Goal: Task Accomplishment & Management: Use online tool/utility

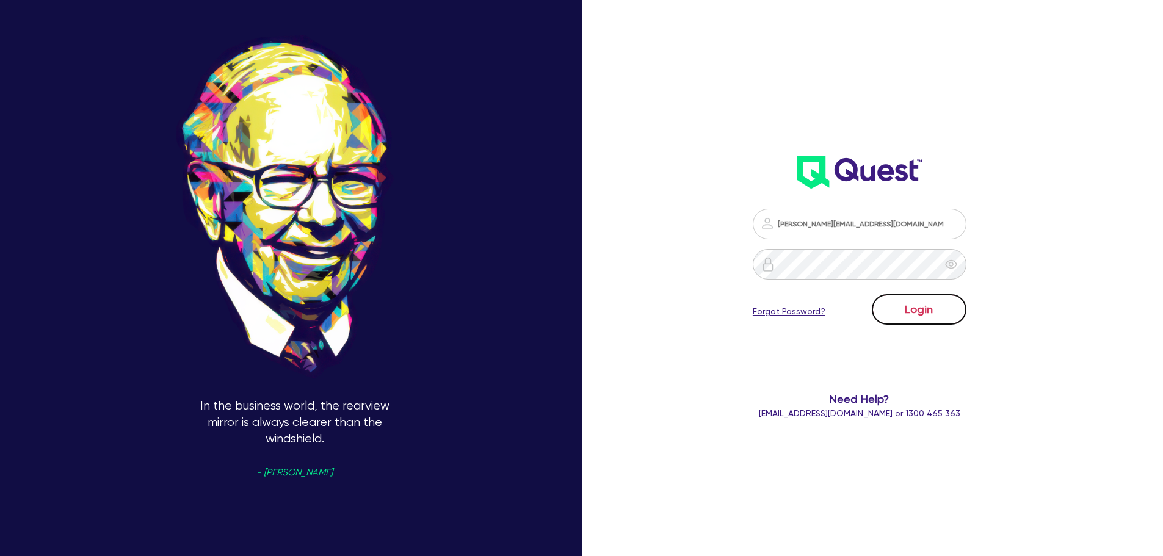
click at [905, 308] on button "Login" at bounding box center [919, 309] width 95 height 31
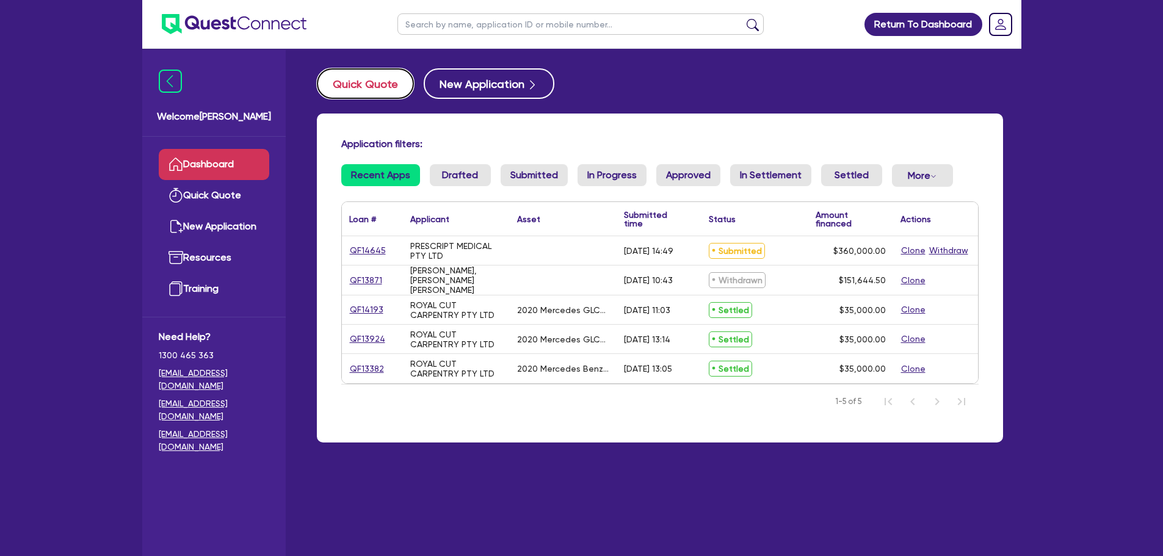
click at [354, 84] on button "Quick Quote" at bounding box center [365, 83] width 97 height 31
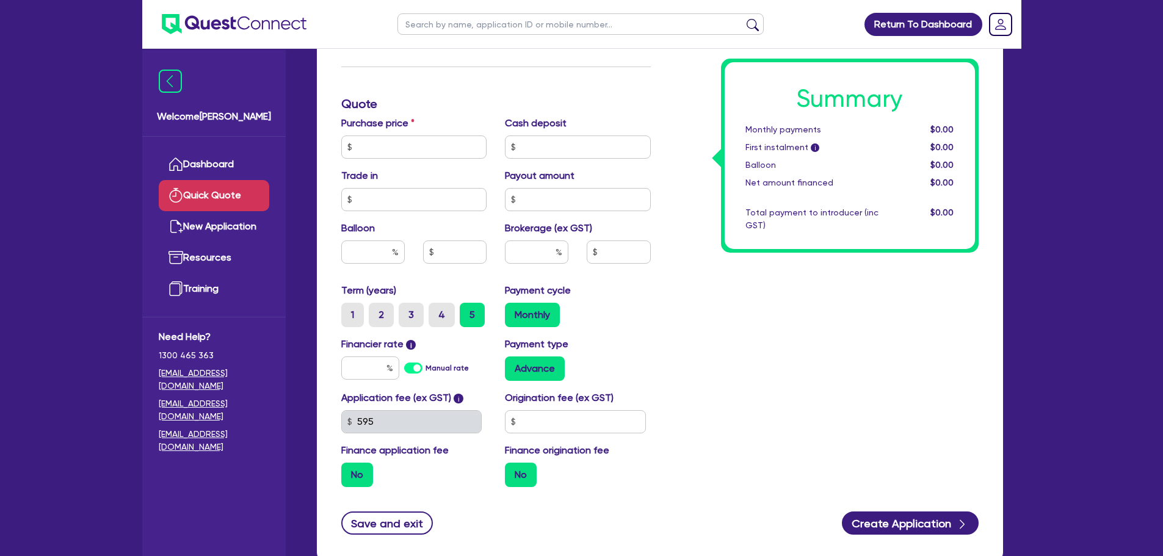
scroll to position [366, 0]
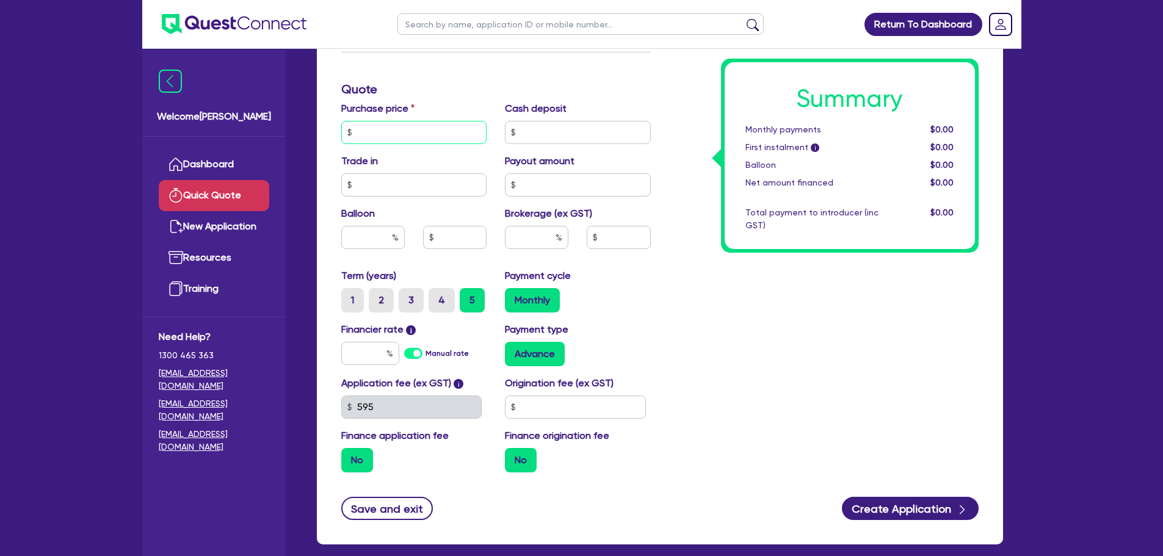
click at [406, 128] on input "text" at bounding box center [414, 132] width 146 height 23
type input "10,000"
click at [758, 354] on div "Summary Monthly payments $0.00 First instalment i $0.00 Balloon $0.00 Net amoun…" at bounding box center [824, 126] width 328 height 714
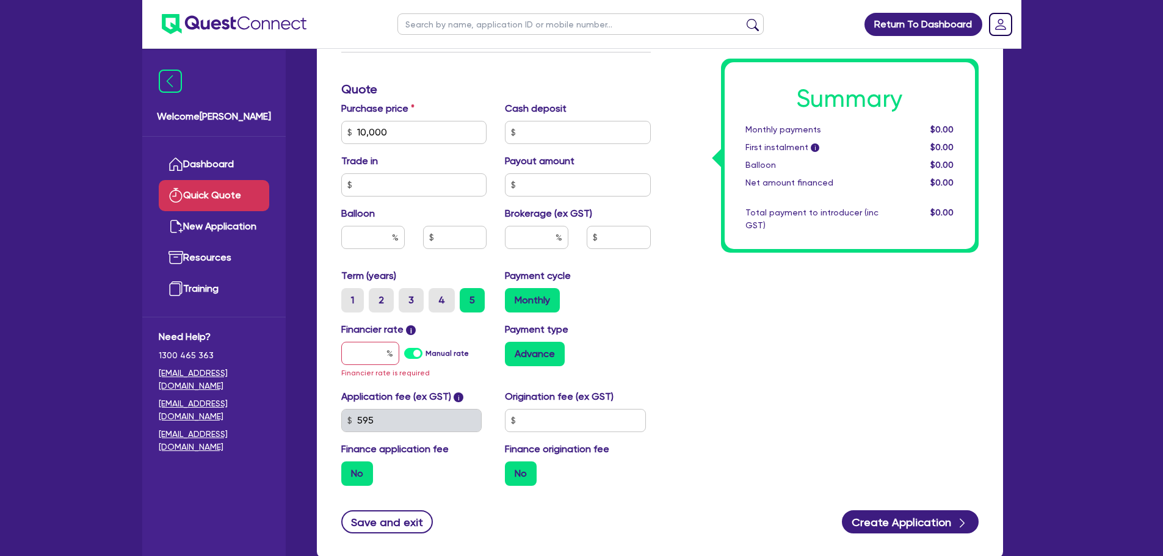
drag, startPoint x: 612, startPoint y: 150, endPoint x: 615, endPoint y: 140, distance: 9.9
click at [612, 148] on div "Purchase price 10,000 Cash deposit Trade in Payout amount Balloon Brokerage (ex…" at bounding box center [496, 184] width 328 height 167
click at [619, 135] on input "text" at bounding box center [578, 132] width 146 height 23
type input "0"
drag, startPoint x: 678, startPoint y: 349, endPoint x: 649, endPoint y: 291, distance: 65.3
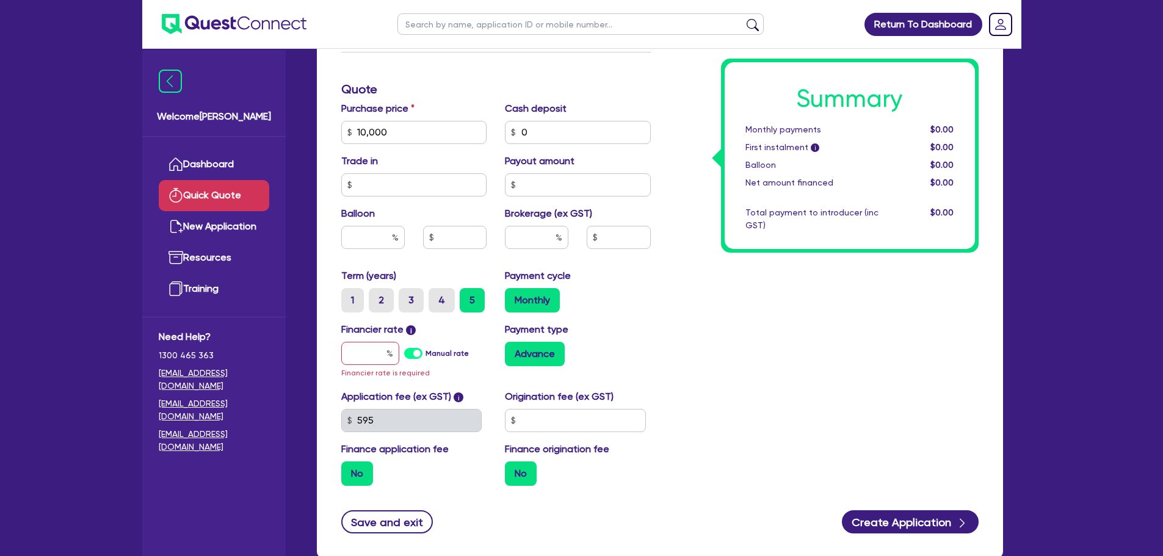
click at [678, 349] on div "Summary Monthly payments $0.00 First instalment i $0.00 Balloon $0.00 Net amoun…" at bounding box center [824, 132] width 328 height 727
click at [591, 187] on input "text" at bounding box center [578, 184] width 146 height 23
type input "0"
click at [424, 183] on input "text" at bounding box center [414, 184] width 146 height 23
type input "0"
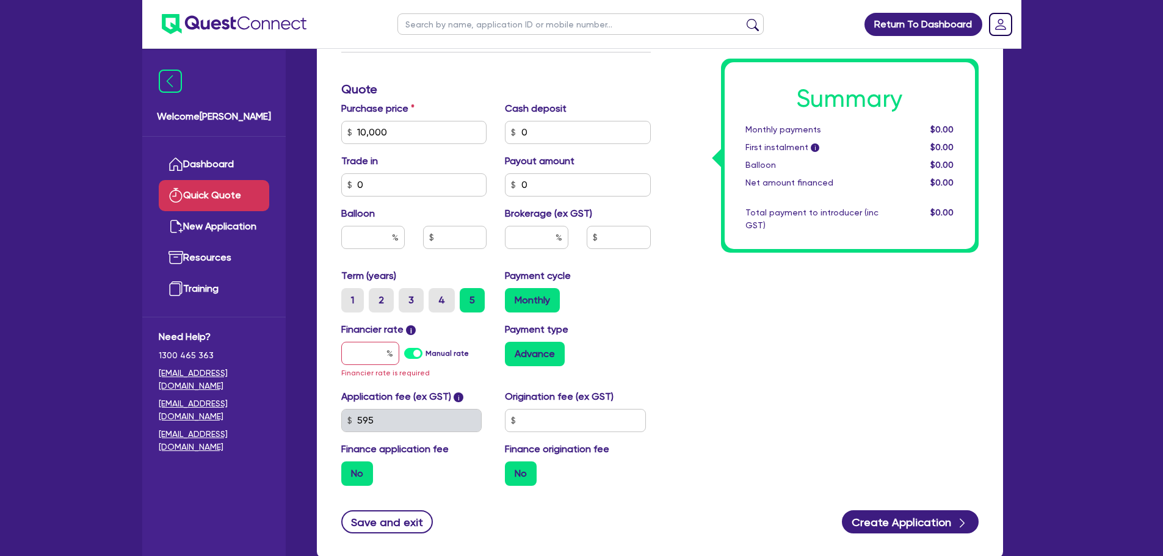
click at [687, 318] on div "Summary Monthly payments $0.00 First instalment i $0.00 Balloon $0.00 Net amoun…" at bounding box center [824, 132] width 328 height 727
click at [371, 234] on input "text" at bounding box center [372, 237] width 63 height 23
type input "0"
click at [513, 238] on input "text" at bounding box center [536, 237] width 63 height 23
click at [794, 328] on div "Summary Monthly payments $0.00 First instalment i $0.00 Balloon $0.00 Net amoun…" at bounding box center [824, 132] width 328 height 727
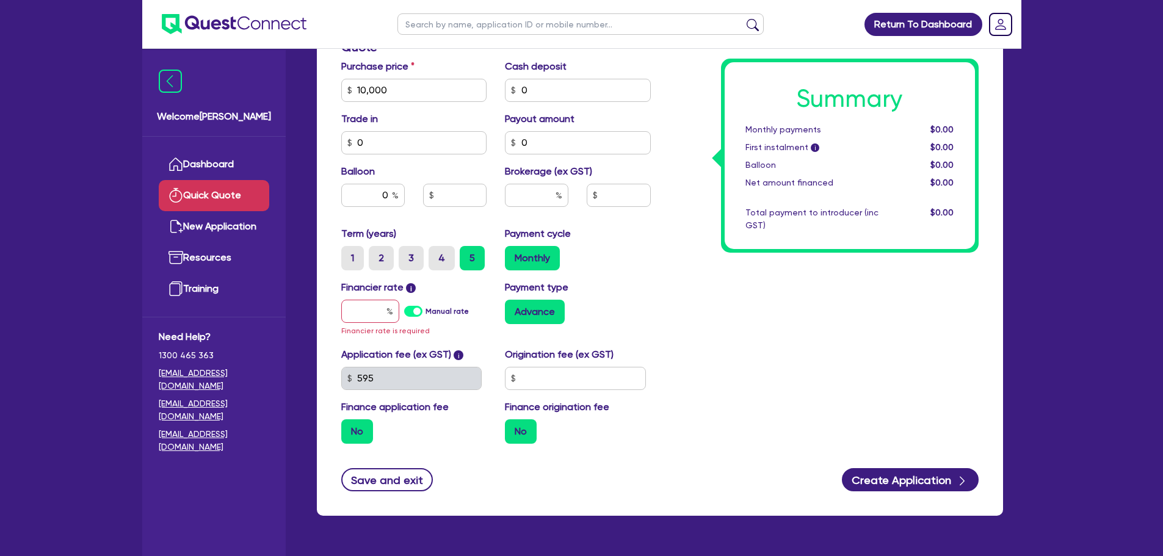
scroll to position [427, 0]
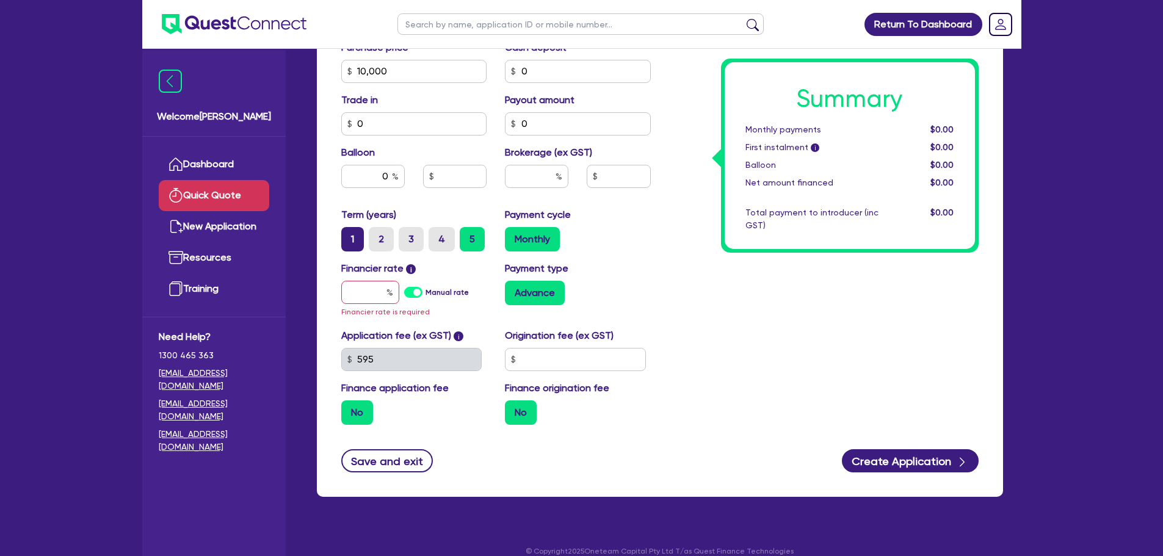
click at [349, 240] on label "1" at bounding box center [352, 239] width 23 height 24
click at [349, 235] on input "1" at bounding box center [345, 231] width 8 height 8
radio input "true"
click at [824, 328] on div "Summary Monthly payments $0.00 First instalment i $0.00 Balloon $0.00 Net amoun…" at bounding box center [824, 71] width 328 height 727
click at [372, 293] on input "text" at bounding box center [370, 292] width 58 height 23
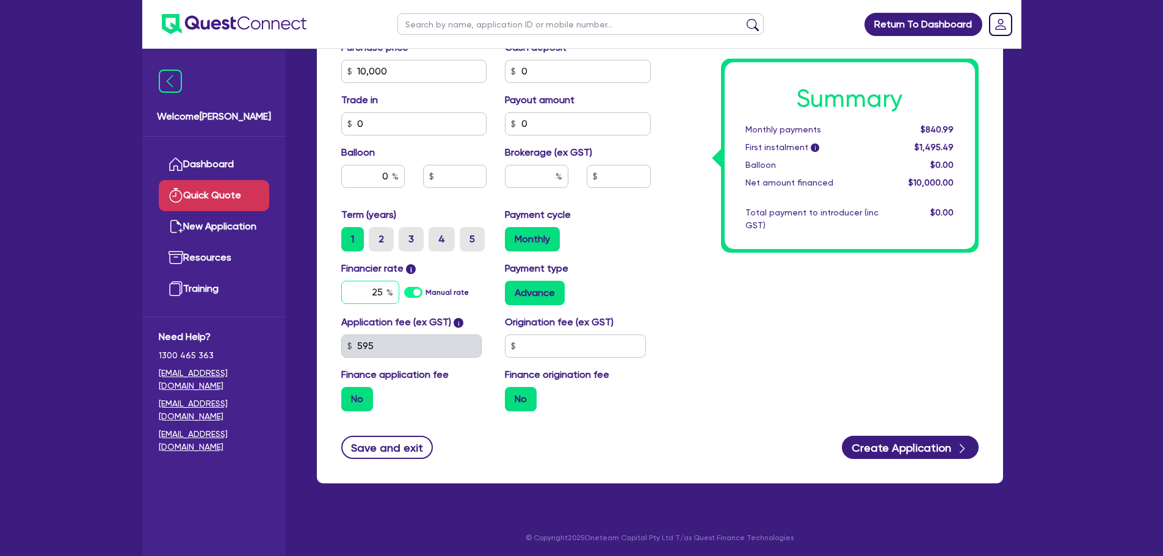
type input "25"
click at [904, 314] on div "Summary Monthly payments $840.99 First instalment i $1,495.49 Balloon $0.00 Net…" at bounding box center [824, 65] width 328 height 714
click at [600, 341] on input "text" at bounding box center [575, 346] width 141 height 23
click at [788, 288] on div "Summary Monthly payments $931.05 First instalment i $1,585.55 Balloon $0.00 Net…" at bounding box center [824, 65] width 328 height 714
drag, startPoint x: 919, startPoint y: 139, endPoint x: 956, endPoint y: 141, distance: 36.7
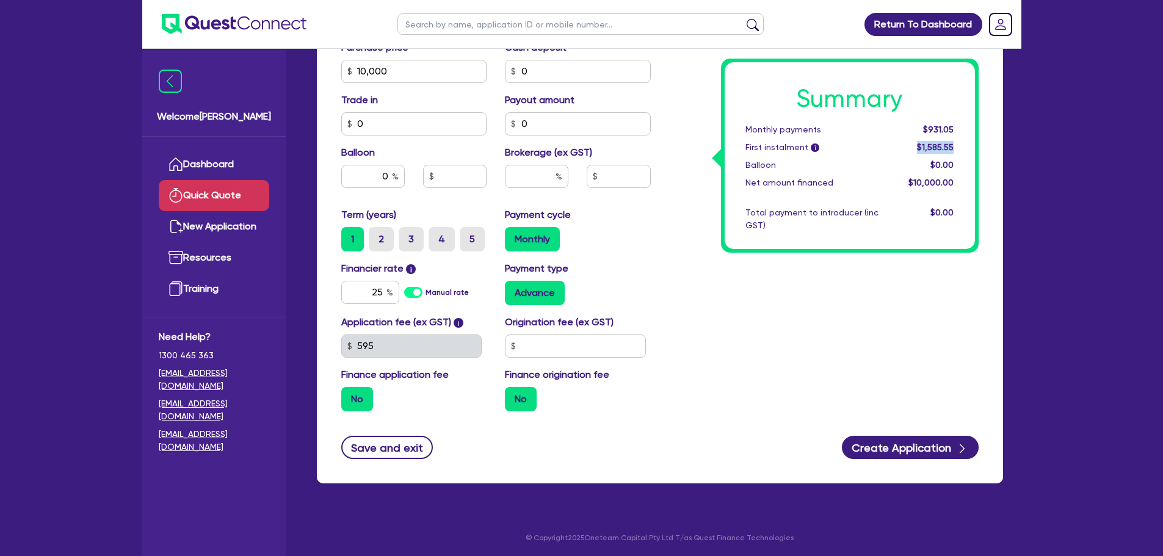
click at [956, 141] on div "Summary Monthly payments $931.05 First instalment i $1,585.55 Balloon $0.00 Net…" at bounding box center [850, 155] width 250 height 187
click at [965, 153] on div "Summary Monthly payments $931.05 First instalment i $1,585.55 Balloon $0.00 Net…" at bounding box center [850, 155] width 250 height 187
drag, startPoint x: 908, startPoint y: 126, endPoint x: 956, endPoint y: 128, distance: 47.0
click at [956, 128] on div "$931.05" at bounding box center [926, 129] width 76 height 13
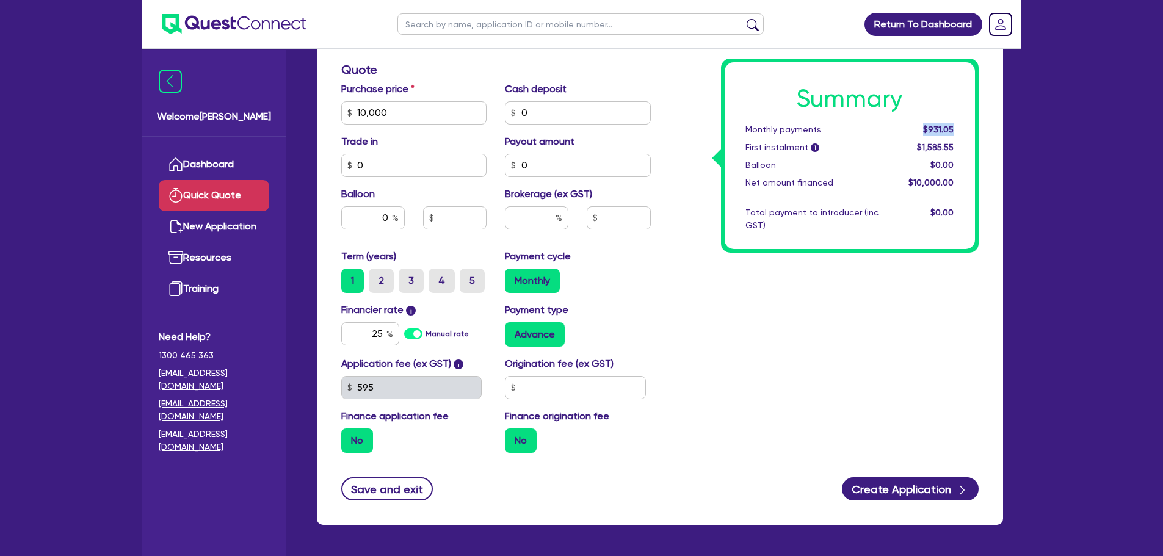
scroll to position [366, 0]
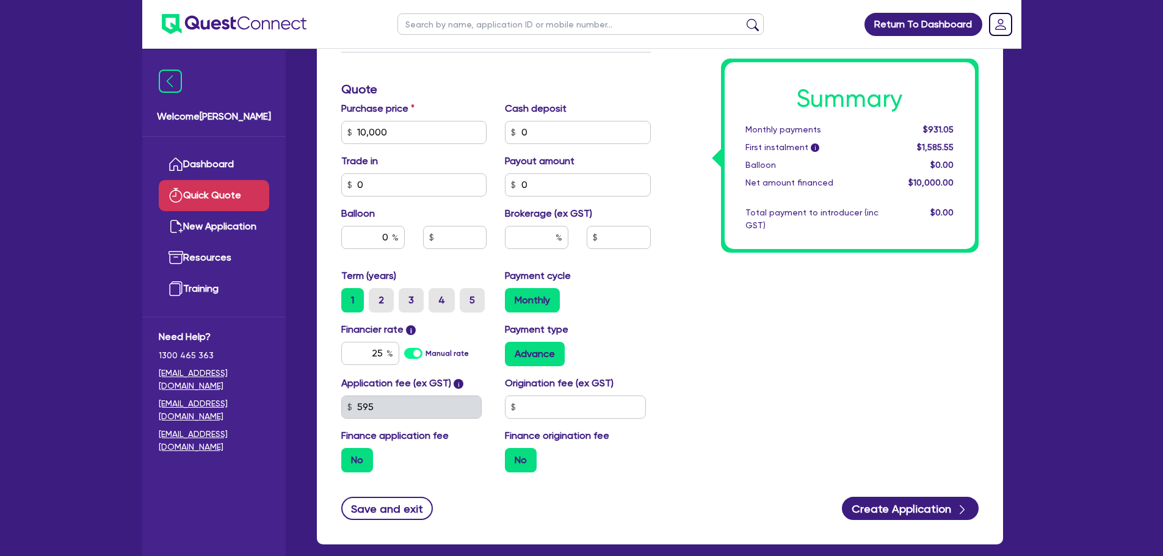
click at [711, 347] on div "Summary Monthly payments $931.05 First instalment i $1,585.55 Balloon $0.00 Net…" at bounding box center [824, 126] width 328 height 714
click at [760, 306] on div "Summary Monthly payments $931.05 First instalment i $1,585.55 Balloon $0.00 Net…" at bounding box center [824, 126] width 328 height 714
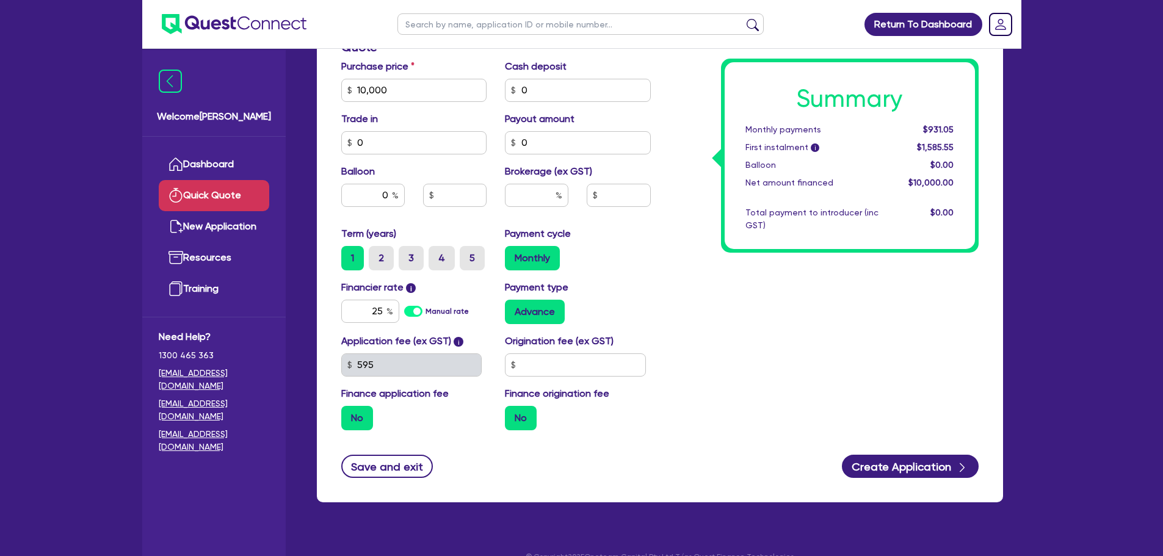
scroll to position [427, 0]
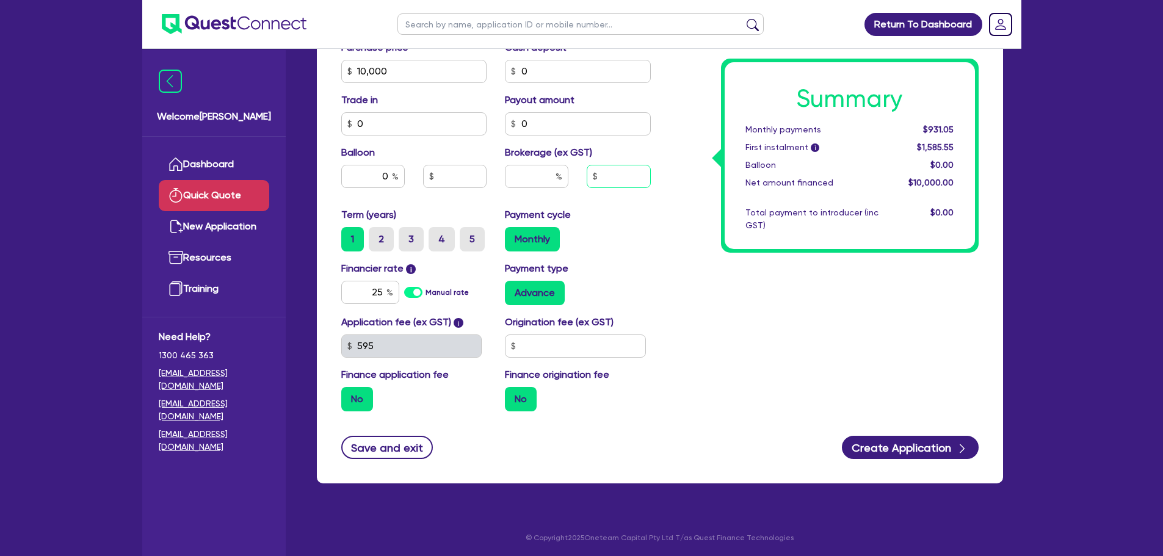
click at [620, 183] on input "text" at bounding box center [618, 176] width 63 height 23
type input "5"
type input "0.05"
type input "5,000"
click at [778, 271] on div "Summary Monthly payments $931.56 First instalment i $1,586.06 Balloon $0.00 Net…" at bounding box center [824, 65] width 328 height 714
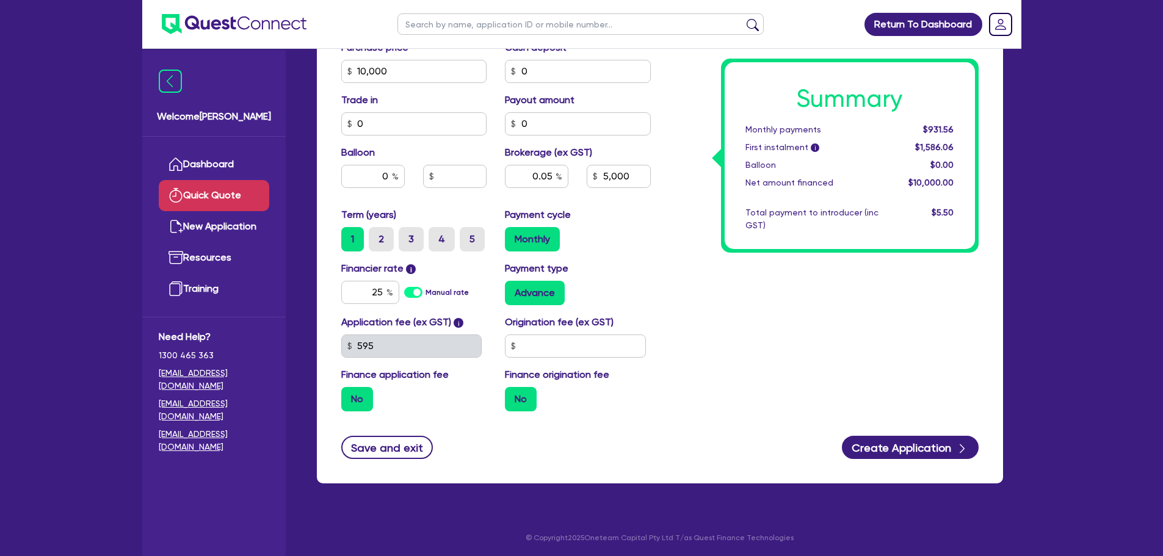
type input "50"
click at [643, 176] on input "5,000" at bounding box center [618, 176] width 63 height 23
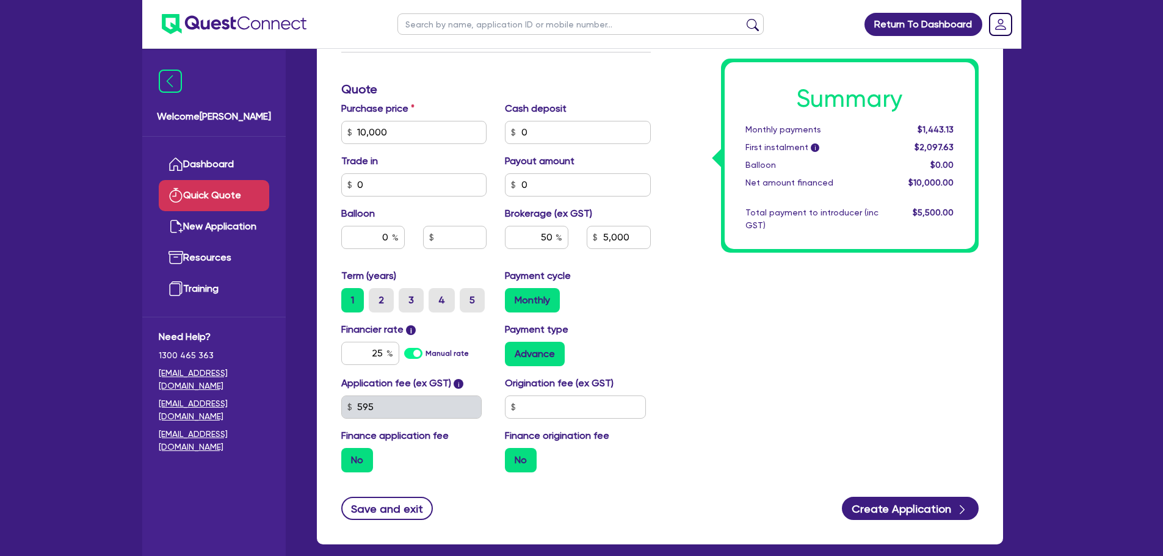
click at [754, 289] on div "Summary Monthly payments $1,443.13 First instalment i $2,097.63 Balloon $0.00 N…" at bounding box center [824, 126] width 328 height 714
click at [745, 331] on div "Summary Monthly payments $1,443.13 First instalment i $2,097.63 Balloon $0.00 N…" at bounding box center [824, 126] width 328 height 714
click at [691, 193] on div "Summary Monthly payments $1,443.13 First instalment i $2,097.63 Balloon $0.00 N…" at bounding box center [824, 126] width 328 height 714
click at [705, 274] on div "Summary Monthly payments $1,443.13 First instalment i $2,097.63 Balloon $0.00 N…" at bounding box center [824, 126] width 328 height 714
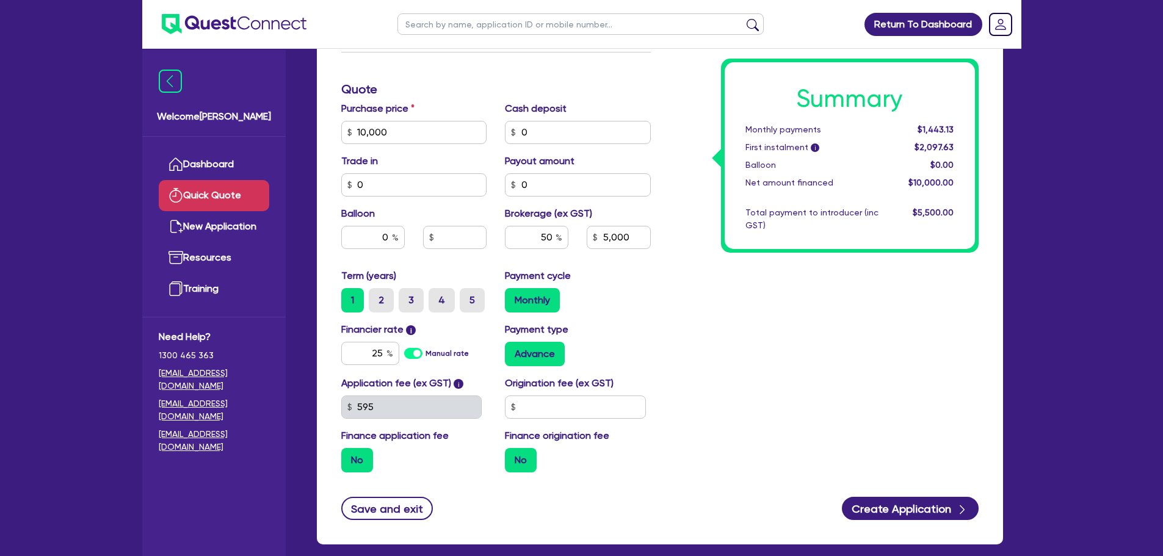
click at [753, 306] on div "Summary Monthly payments $1,443.13 First instalment i $2,097.63 Balloon $0.00 N…" at bounding box center [824, 126] width 328 height 714
click at [683, 310] on div "Summary Monthly payments $1,443.13 First instalment i $2,097.63 Balloon $0.00 N…" at bounding box center [824, 126] width 328 height 714
drag, startPoint x: 637, startPoint y: 233, endPoint x: 409, endPoint y: 212, distance: 228.7
click at [437, 227] on div "Purchase price 10,000 Cash deposit 0 Trade in 0 Payout amount 0 Balloon 0 Broke…" at bounding box center [496, 184] width 328 height 167
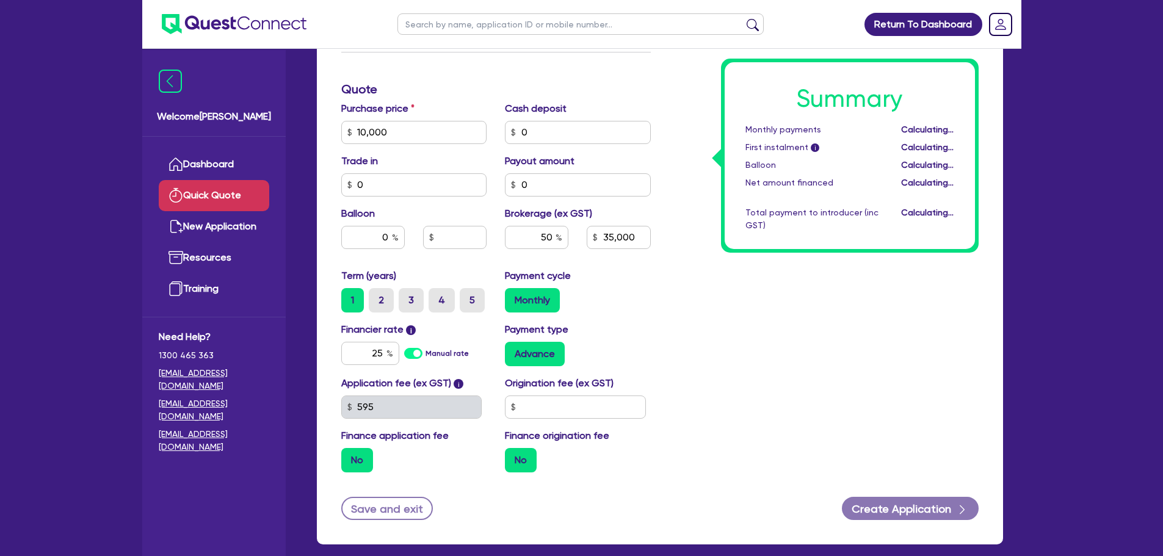
click at [758, 288] on div "Summary Monthly payments Calculating... First instalment i Calculating... Ballo…" at bounding box center [824, 126] width 328 height 714
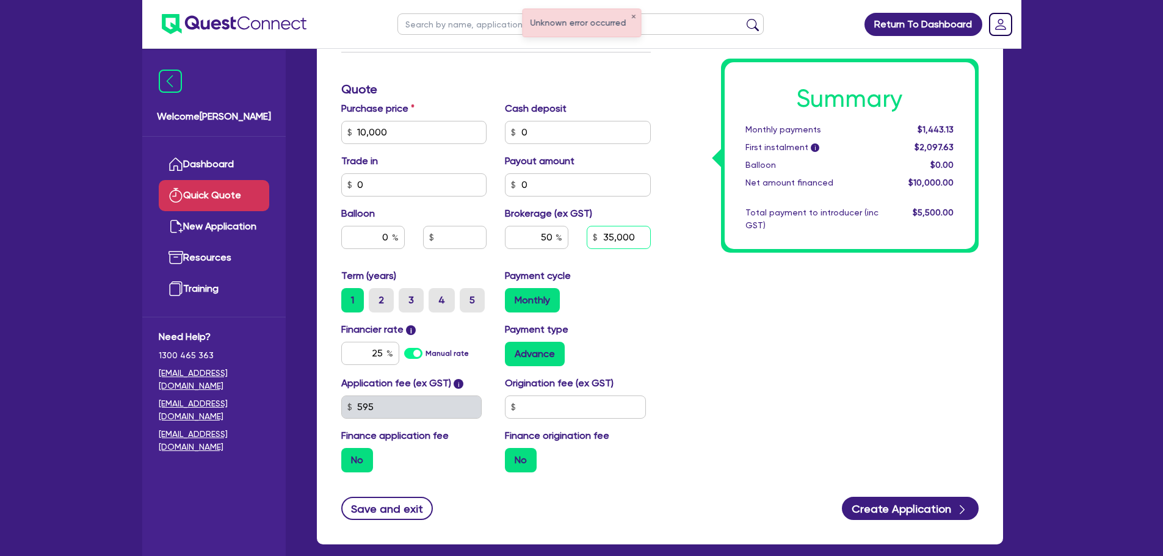
drag, startPoint x: 639, startPoint y: 242, endPoint x: 506, endPoint y: 231, distance: 134.2
click at [508, 235] on div "50 35,000" at bounding box center [578, 242] width 164 height 33
type input "3,500"
type input "35"
click at [719, 321] on div "Summary Monthly payments $1,289.50 First instalment i $1,944.00 Balloon $0.00 N…" at bounding box center [824, 126] width 328 height 714
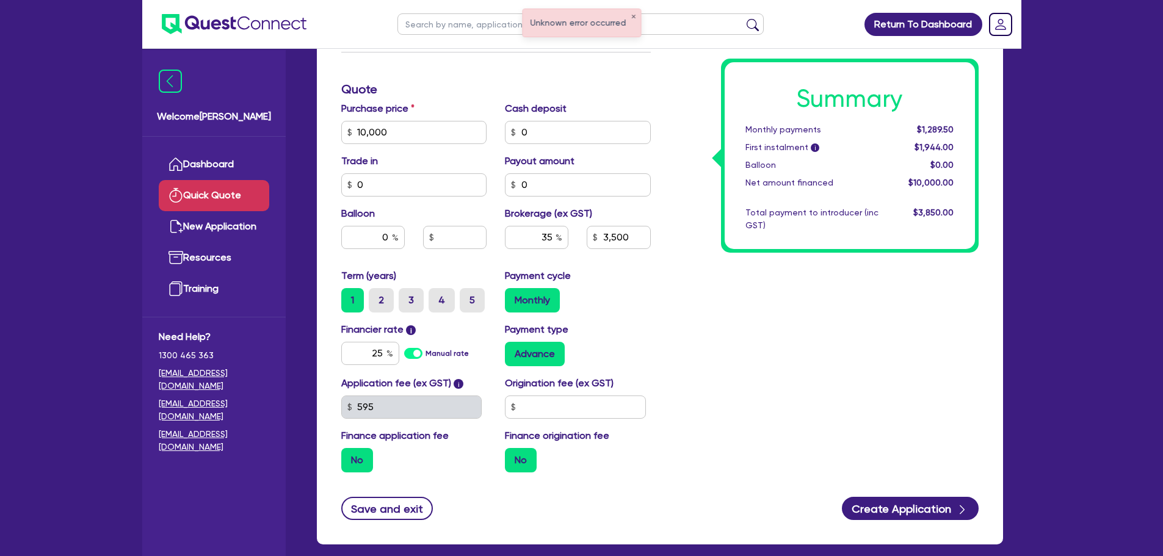
click at [719, 321] on div "Summary Monthly payments $1,289.50 First instalment i $1,944.00 Balloon $0.00 N…" at bounding box center [824, 126] width 328 height 714
click at [856, 286] on div "Summary Monthly payments $1,289.50 First instalment i $1,944.00 Balloon $0.00 N…" at bounding box center [824, 126] width 328 height 714
click at [661, 103] on div "Summary Monthly payments $1,289.50 First instalment i $1,944.00 Balloon $0.00 N…" at bounding box center [824, 126] width 328 height 714
drag, startPoint x: 633, startPoint y: 237, endPoint x: 551, endPoint y: 234, distance: 81.9
click at [551, 234] on div "35 3,500" at bounding box center [578, 242] width 164 height 33
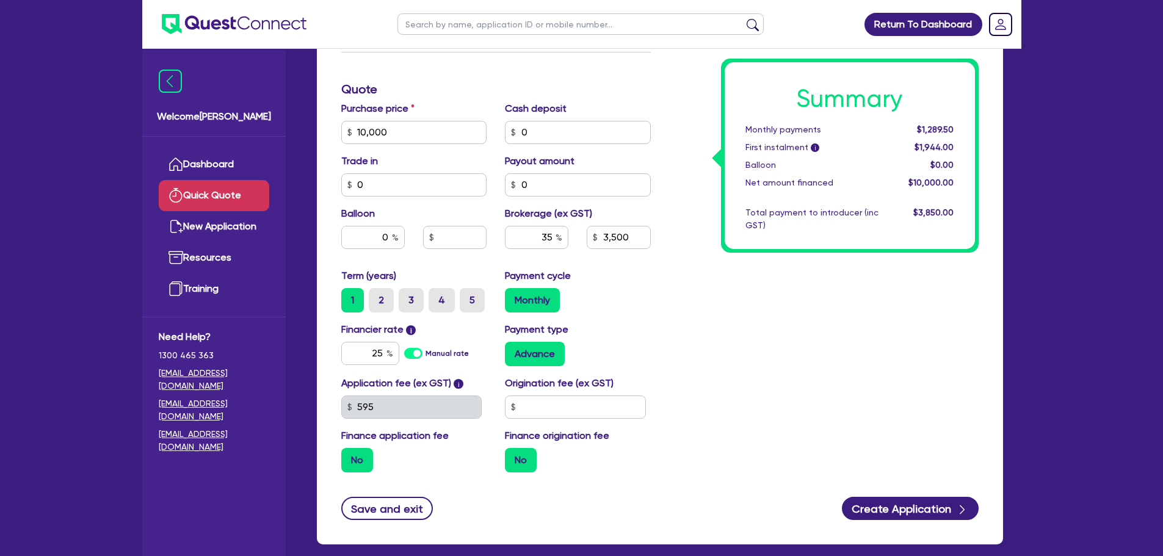
type input "3,500"
click at [758, 321] on div "Summary Monthly payments $1,289.50 First instalment i $1,944.00 Balloon $0.00 N…" at bounding box center [824, 126] width 328 height 714
drag, startPoint x: 640, startPoint y: 240, endPoint x: 515, endPoint y: 236, distance: 125.2
click at [513, 232] on div "35 3,500" at bounding box center [578, 242] width 164 height 33
click at [825, 336] on div "Summary Monthly payments $1,289.50 First instalment i $1,944.00 Balloon $0.00 N…" at bounding box center [824, 126] width 328 height 714
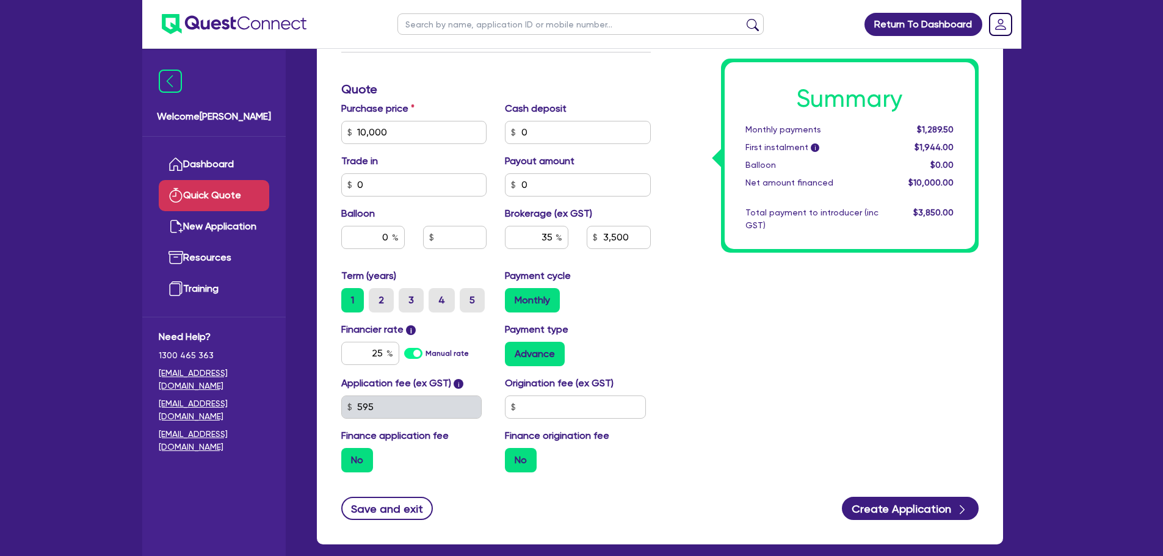
click at [697, 335] on div "Summary Monthly payments $1,289.50 First instalment i $1,944.00 Balloon $0.00 N…" at bounding box center [824, 126] width 328 height 714
drag, startPoint x: 631, startPoint y: 242, endPoint x: 598, endPoint y: 242, distance: 32.4
click at [598, 242] on input "3,500" at bounding box center [618, 237] width 63 height 23
click at [631, 234] on input "3,500" at bounding box center [618, 237] width 63 height 23
click at [691, 203] on div "Summary Monthly payments $1,289.50 First instalment i $1,944.00 Balloon $0.00 N…" at bounding box center [824, 126] width 328 height 714
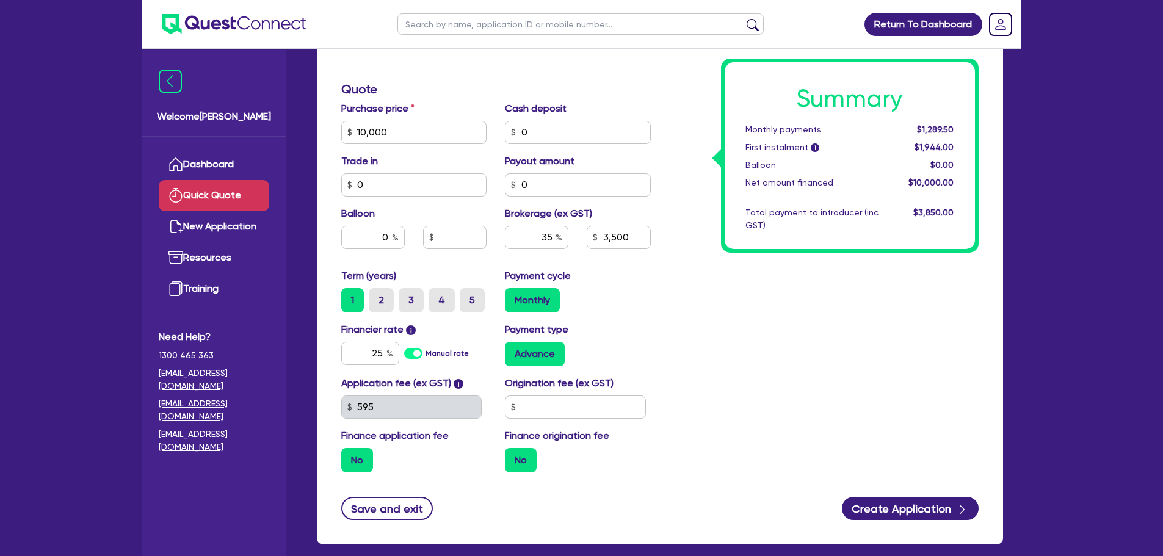
click at [801, 277] on div "Summary Monthly payments $1,289.50 First instalment i $1,944.00 Balloon $0.00 N…" at bounding box center [824, 126] width 328 height 714
click at [804, 292] on div "Summary Monthly payments $1,289.50 First instalment i $1,944.00 Balloon $0.00 N…" at bounding box center [824, 126] width 328 height 714
click at [955, 323] on div "Summary Monthly payments $1,289.50 First instalment i $1,944.00 Balloon $0.00 N…" at bounding box center [824, 126] width 328 height 714
drag, startPoint x: 915, startPoint y: 143, endPoint x: 965, endPoint y: 149, distance: 49.8
click at [965, 149] on div "Summary Monthly payments $1,289.50 First instalment i $1,944.00 Balloon $0.00 N…" at bounding box center [850, 155] width 250 height 187
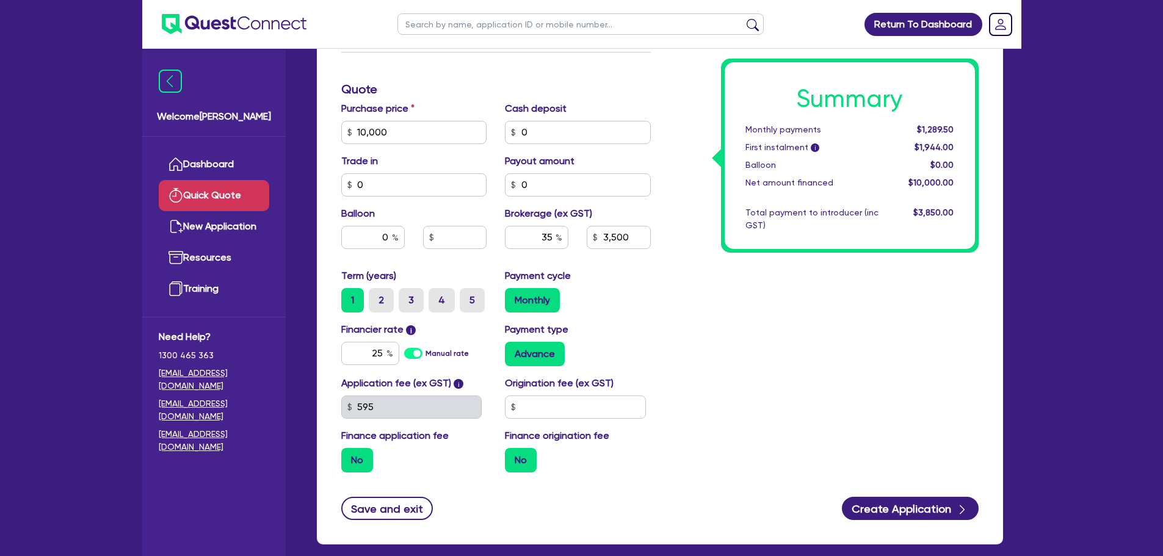
click at [918, 156] on div "Summary Monthly payments $1,289.50 First instalment i $1,944.00 Balloon $0.00 N…" at bounding box center [850, 155] width 250 height 187
drag, startPoint x: 918, startPoint y: 151, endPoint x: 954, endPoint y: 150, distance: 36.6
click at [954, 150] on div "$1,944.00" at bounding box center [926, 147] width 76 height 13
click at [958, 150] on div "$1,944.00" at bounding box center [926, 147] width 76 height 13
drag, startPoint x: 953, startPoint y: 147, endPoint x: 918, endPoint y: 148, distance: 35.4
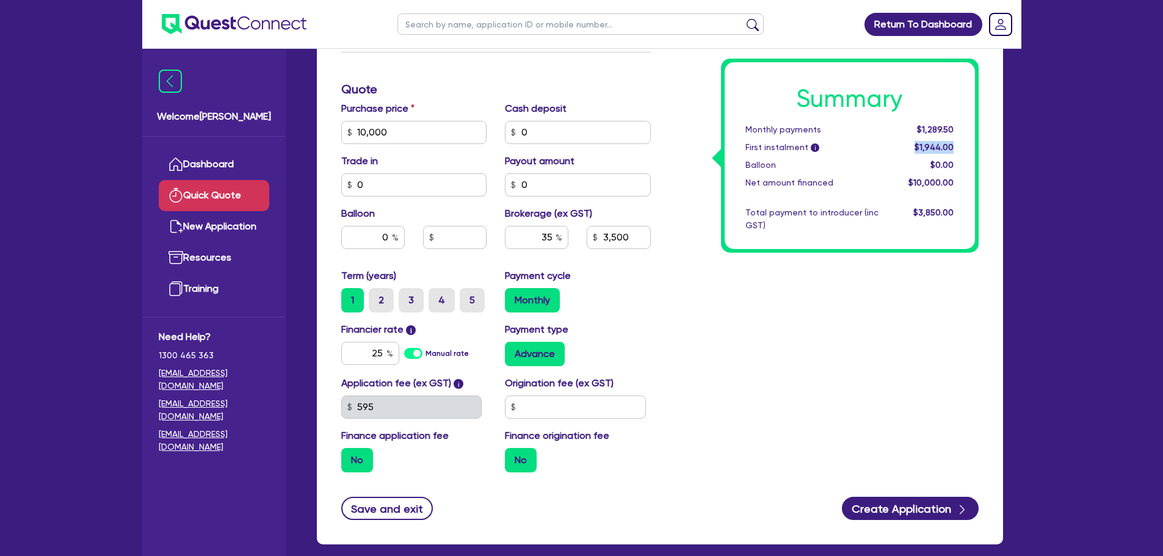
click at [918, 148] on span "$1,944.00" at bounding box center [934, 147] width 39 height 10
click at [956, 146] on div "$1,944.00" at bounding box center [926, 147] width 76 height 13
drag, startPoint x: 915, startPoint y: 128, endPoint x: 961, endPoint y: 128, distance: 46.4
click at [961, 128] on div "$1,289.50" at bounding box center [926, 129] width 76 height 13
click at [929, 151] on span "$1,944.00" at bounding box center [934, 147] width 39 height 10
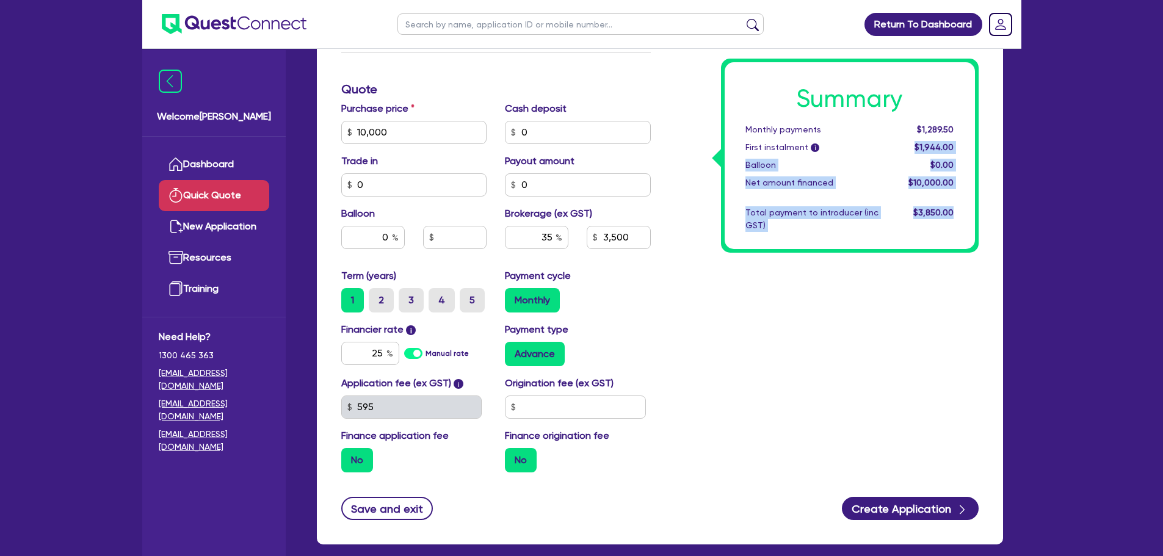
drag, startPoint x: 914, startPoint y: 148, endPoint x: 983, endPoint y: 149, distance: 69.0
click at [983, 149] on div "Summary Monthly payments $1,289.50 First instalment i $1,944.00 Balloon $0.00 N…" at bounding box center [824, 126] width 328 height 714
click at [973, 161] on div "Summary Monthly payments $1,289.50 First instalment i $1,944.00 Balloon $0.00 N…" at bounding box center [850, 155] width 250 height 187
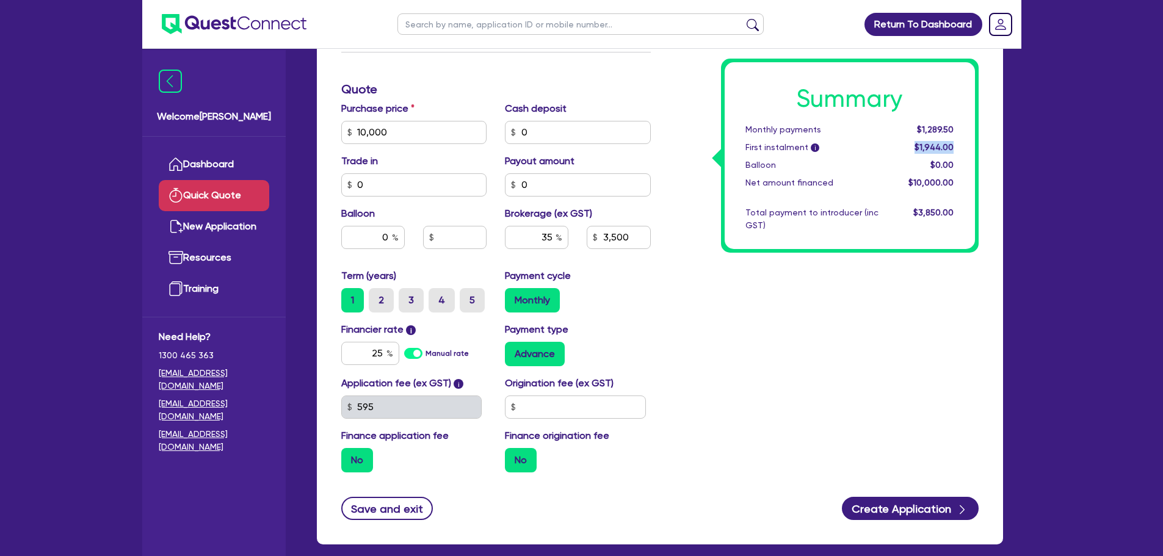
drag, startPoint x: 960, startPoint y: 144, endPoint x: 905, endPoint y: 145, distance: 54.3
click at [905, 145] on div "$1,944.00" at bounding box center [926, 147] width 76 height 13
click at [979, 151] on div "Summary Monthly payments $1,289.50 First instalment i $1,944.00 Balloon $0.00 N…" at bounding box center [824, 126] width 328 height 714
drag, startPoint x: 915, startPoint y: 131, endPoint x: 956, endPoint y: 131, distance: 41.5
click at [956, 131] on div "$1,289.50" at bounding box center [926, 129] width 76 height 13
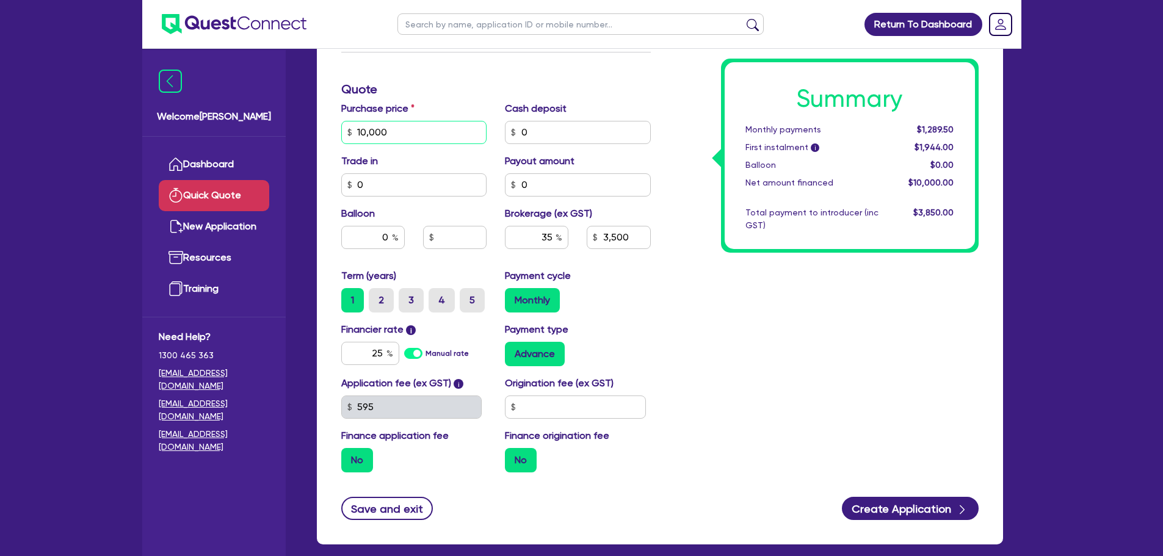
drag, startPoint x: 392, startPoint y: 132, endPoint x: 209, endPoint y: 103, distance: 185.5
click at [239, 121] on div "Welcome [PERSON_NAME] Quick Quote New Application Resources Training Need Help?…" at bounding box center [581, 126] width 879 height 985
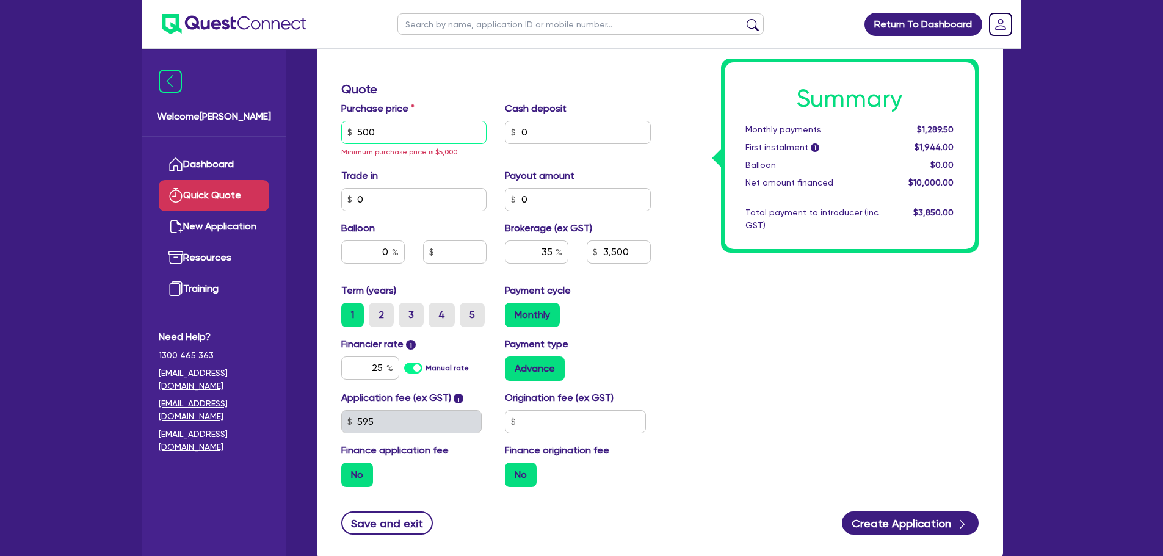
type input "5,000"
type input "3,500"
type input "70"
type input "3,500"
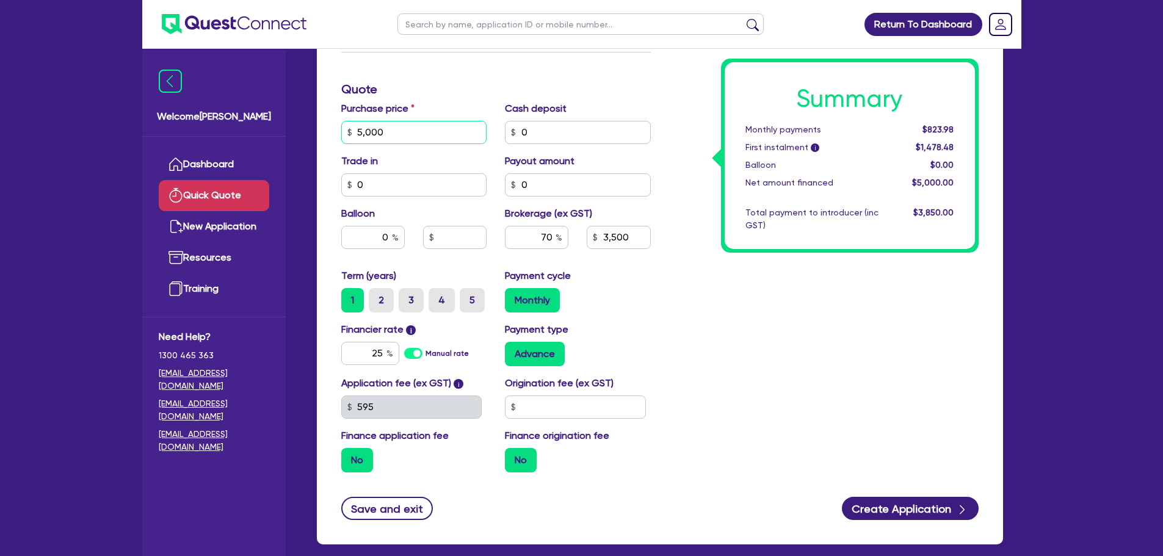
type input "5,000"
click at [860, 352] on div "Summary Monthly payments $823.98 First instalment i $1,478.48 Balloon $0.00 Net…" at bounding box center [824, 126] width 328 height 714
type input "3,500"
click at [828, 336] on div "Summary Monthly payments $823.98 First instalment i $1,478.48 Balloon $0.00 Net…" at bounding box center [824, 126] width 328 height 714
click at [828, 309] on div "Summary Monthly payments $823.98 First instalment i $1,478.48 Balloon $0.00 Net…" at bounding box center [824, 126] width 328 height 714
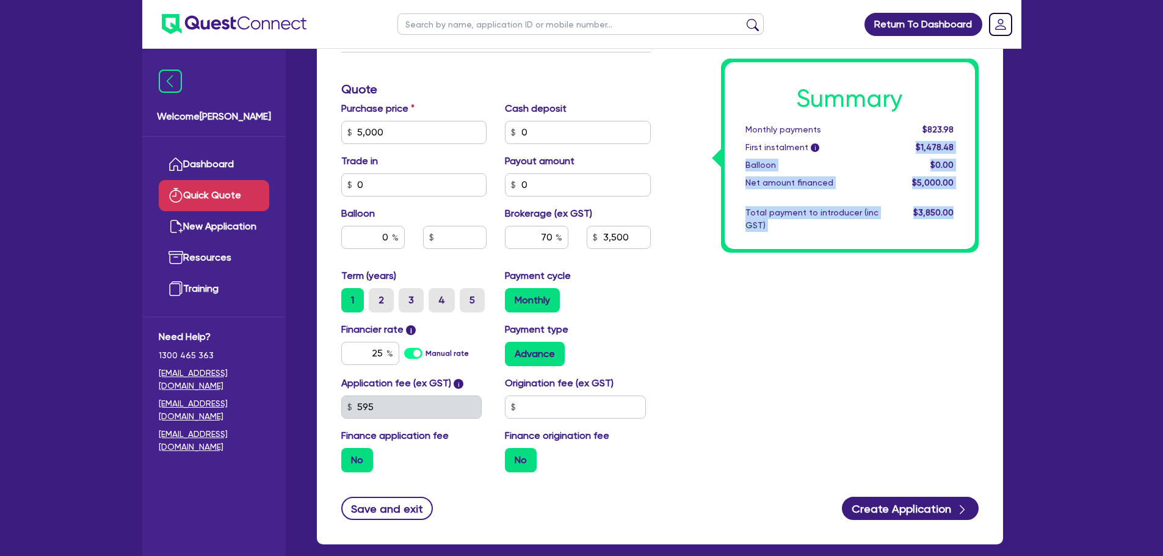
drag, startPoint x: 919, startPoint y: 137, endPoint x: 979, endPoint y: 129, distance: 61.0
click at [979, 129] on div "Summary Monthly payments $823.98 First instalment i $1,478.48 Balloon $0.00 Net…" at bounding box center [824, 126] width 328 height 714
click at [971, 155] on div "Summary Monthly payments $823.98 First instalment i $1,478.48 Balloon $0.00 Net…" at bounding box center [850, 155] width 250 height 187
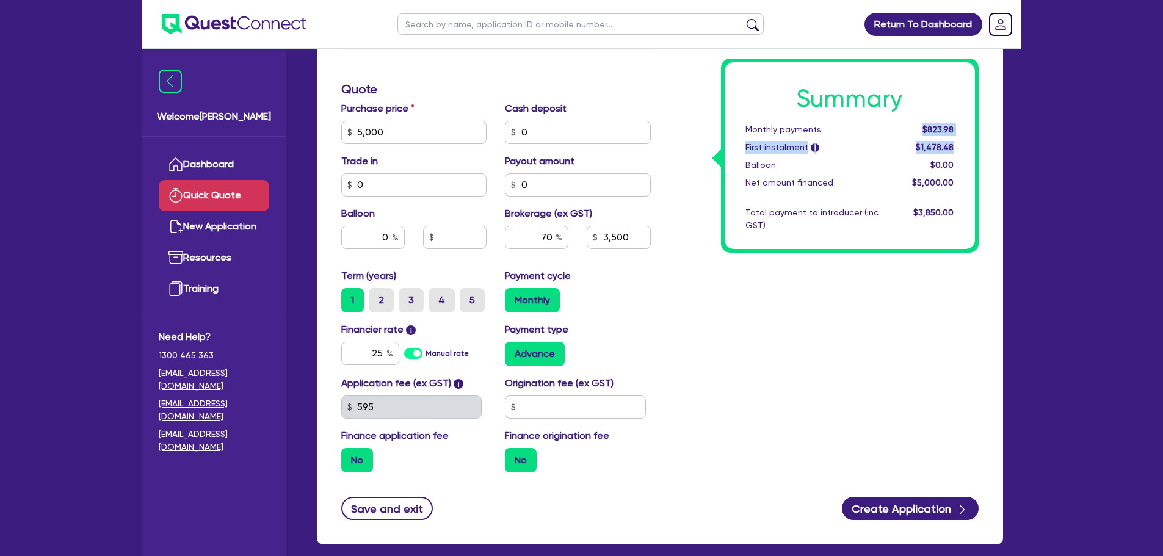
drag, startPoint x: 952, startPoint y: 145, endPoint x: 918, endPoint y: 129, distance: 38.5
click at [918, 129] on div "Summary Monthly payments $823.98 First instalment i $1,478.48 Balloon $0.00 Net…" at bounding box center [850, 155] width 250 height 187
click at [804, 333] on div "Summary Monthly payments $823.98 First instalment i $1,478.48 Balloon $0.00 Net…" at bounding box center [824, 126] width 328 height 714
click at [796, 312] on div "Summary Monthly payments $823.98 First instalment i $1,478.48 Balloon $0.00 Net…" at bounding box center [824, 126] width 328 height 714
click at [796, 307] on div "Summary Monthly payments $823.98 First instalment i $1,478.48 Balloon $0.00 Net…" at bounding box center [824, 126] width 328 height 714
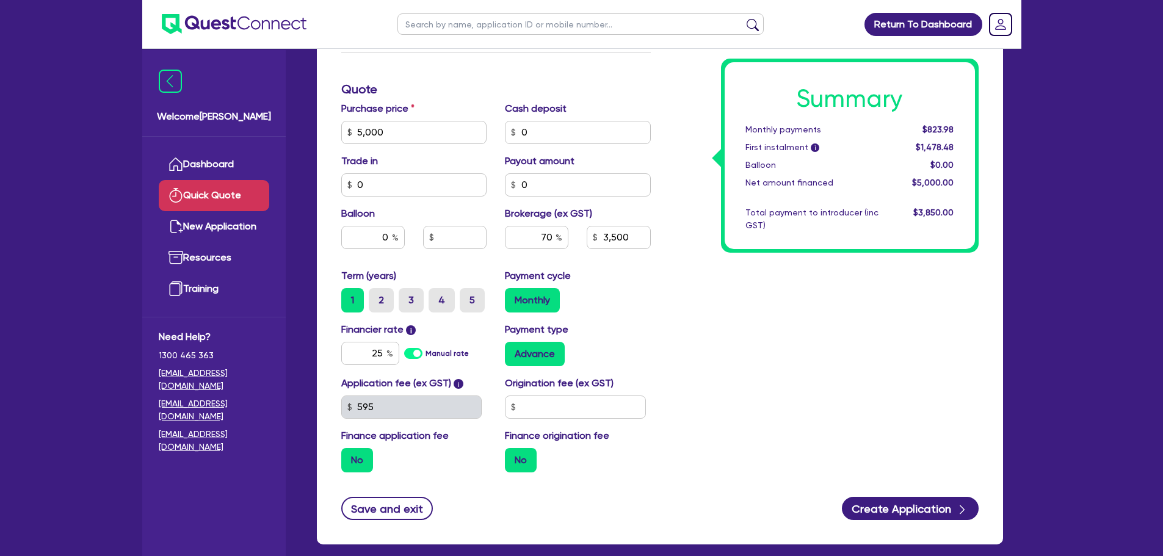
click at [824, 336] on div "Summary Monthly payments $823.98 First instalment i $1,478.48 Balloon $0.00 Net…" at bounding box center [824, 126] width 328 height 714
click at [855, 334] on div "Summary Monthly payments $823.98 First instalment i $1,478.48 Balloon $0.00 Net…" at bounding box center [824, 126] width 328 height 714
click at [861, 317] on div "Summary Monthly payments $823.98 First instalment i $1,478.48 Balloon $0.00 Net…" at bounding box center [824, 126] width 328 height 714
